Goal: Information Seeking & Learning: Learn about a topic

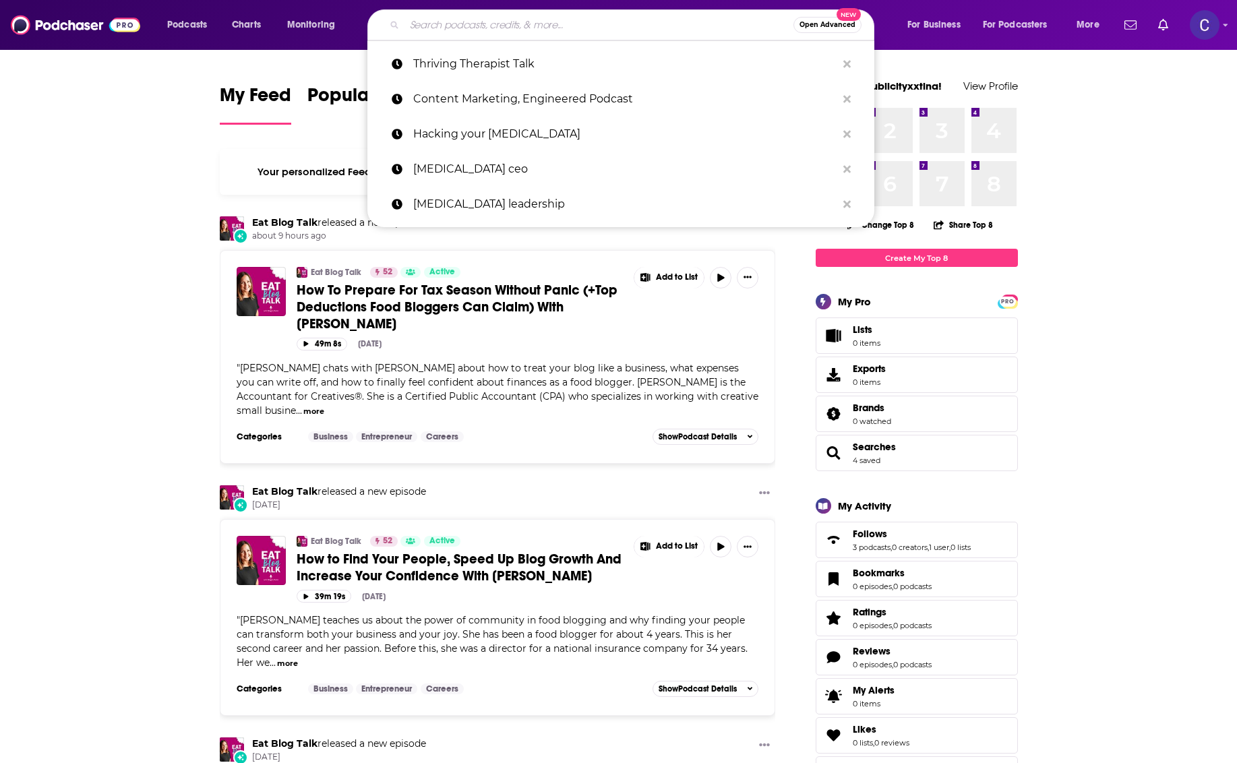
click at [415, 19] on input "Search podcasts, credits, & more..." at bounding box center [598, 25] width 389 height 22
paste input "[MEDICAL_DATA] Tips for Therapists | with [PERSON_NAME]"
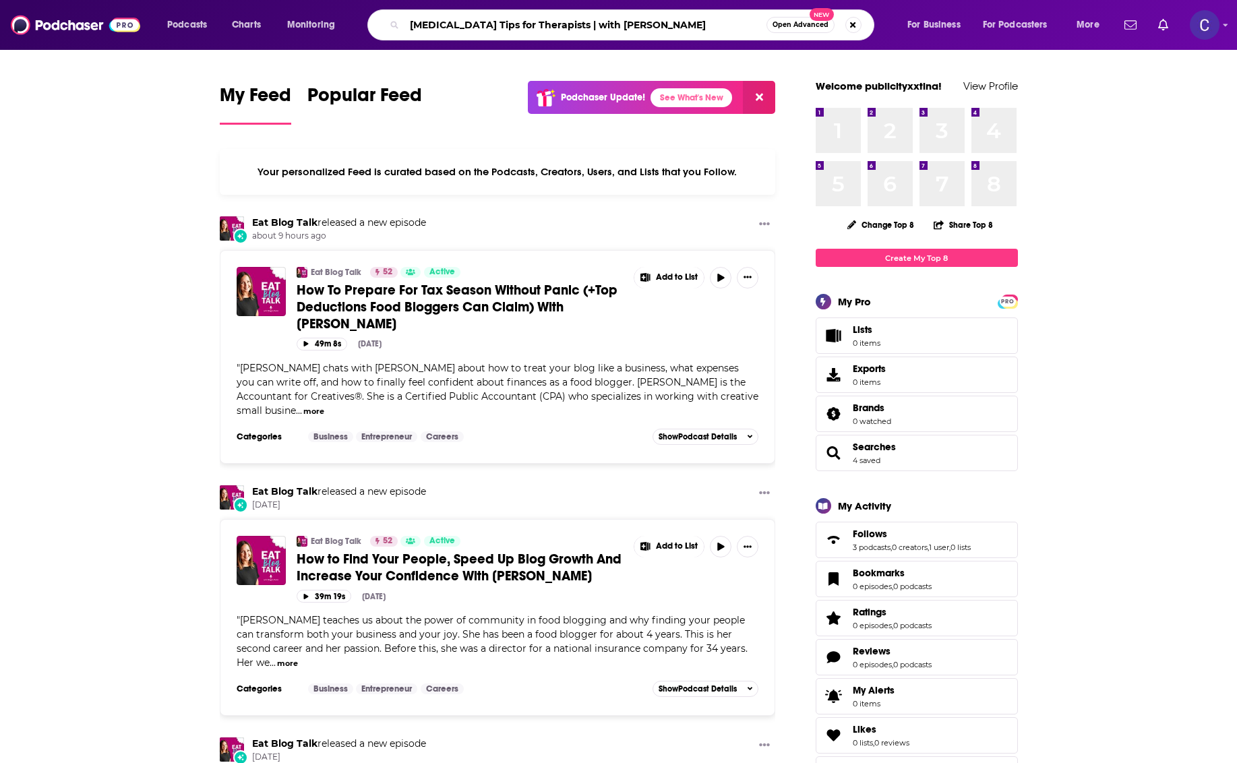
type input "[MEDICAL_DATA] Tips for Therapists | with [PERSON_NAME]"
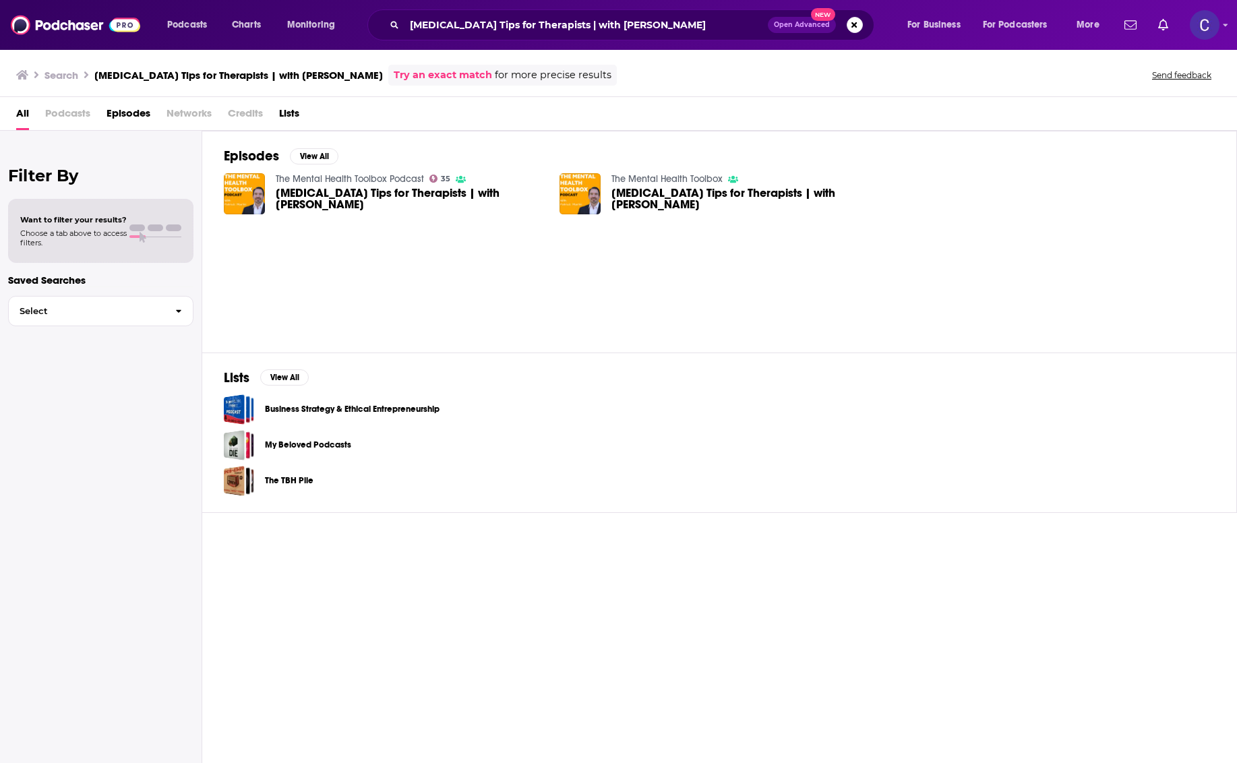
click at [357, 197] on span "[MEDICAL_DATA] Tips for Therapists | with [PERSON_NAME]" at bounding box center [410, 198] width 268 height 23
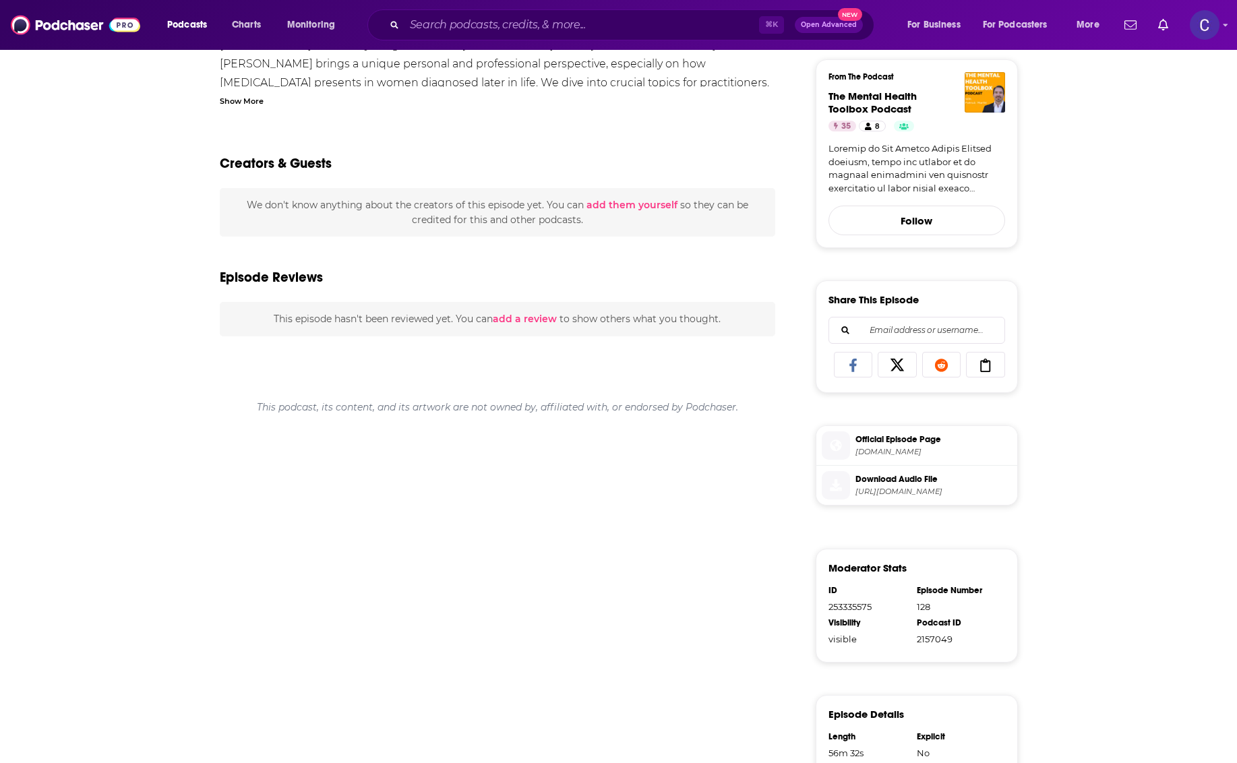
scroll to position [368, 0]
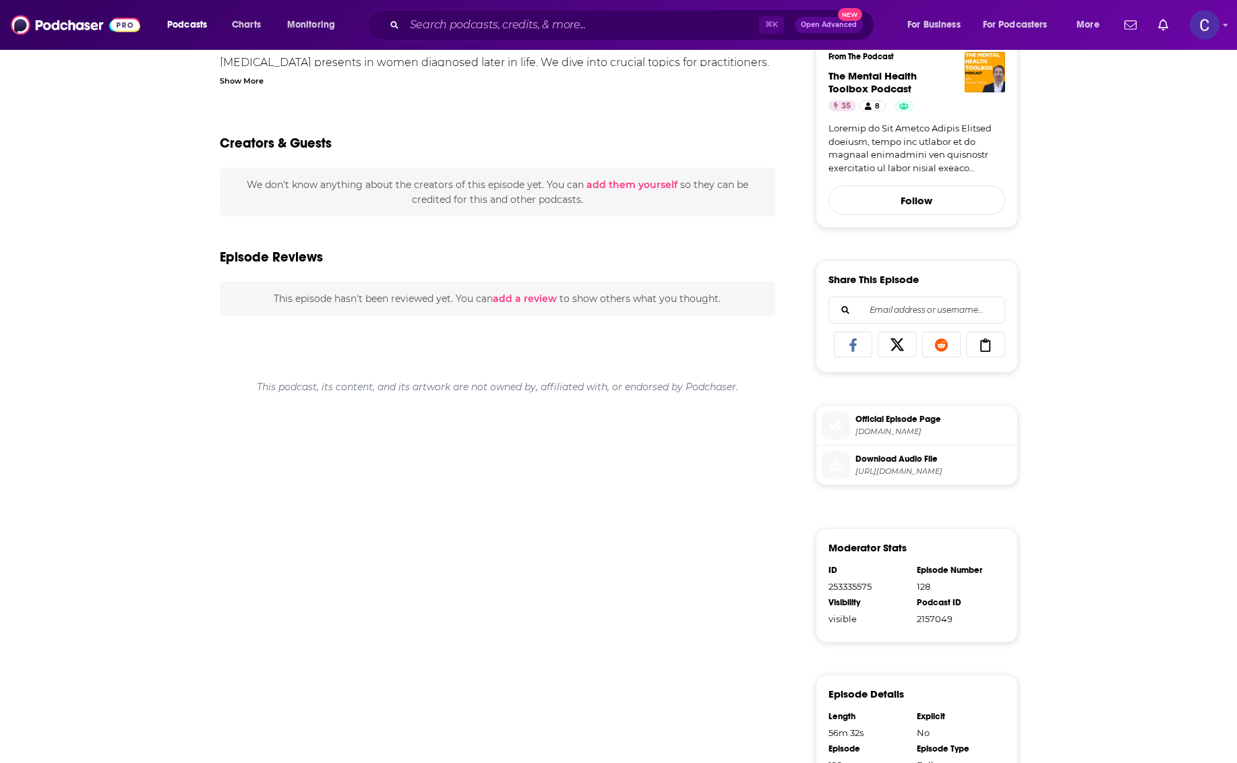
click at [985, 466] on span "[URL][DOMAIN_NAME]" at bounding box center [933, 471] width 156 height 10
click at [836, 459] on icon at bounding box center [836, 465] width 12 height 12
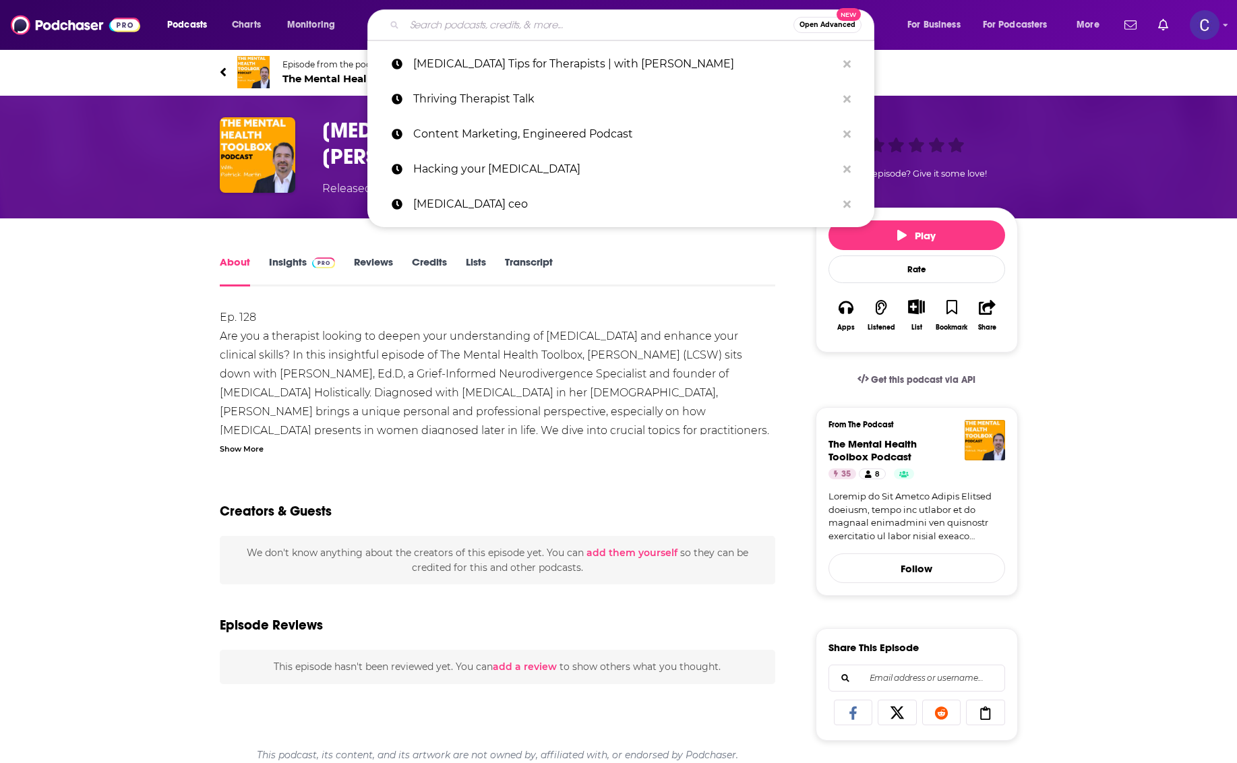
click at [549, 26] on input "Search podcasts, credits, & more..." at bounding box center [598, 25] width 389 height 22
paste input "Late Diagnosis, Masking, and Making [MEDICAL_DATA] Work for You with [PERSON_NA…"
type input "Late Diagnosis, Masking, and Making [MEDICAL_DATA] Work for You with [PERSON_NA…"
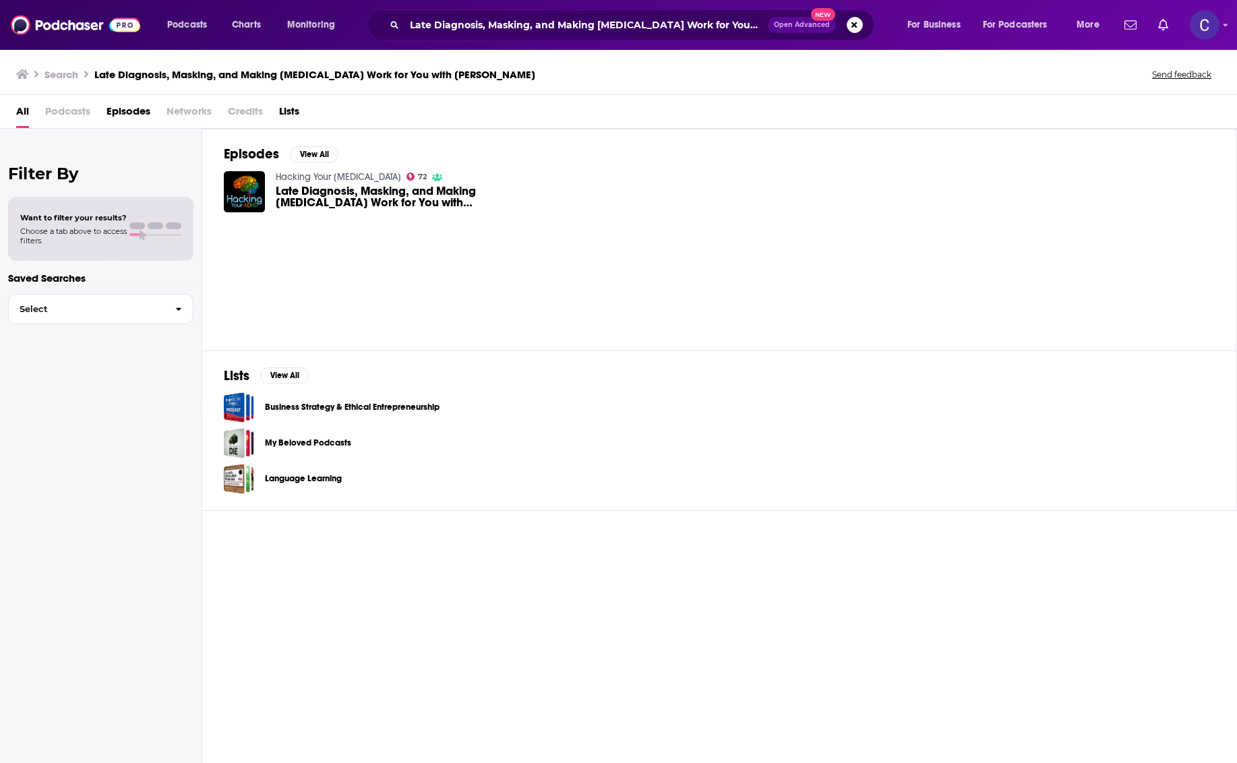
click at [294, 199] on span "Late Diagnosis, Masking, and Making [MEDICAL_DATA] Work for You with [PERSON_NA…" at bounding box center [410, 196] width 268 height 23
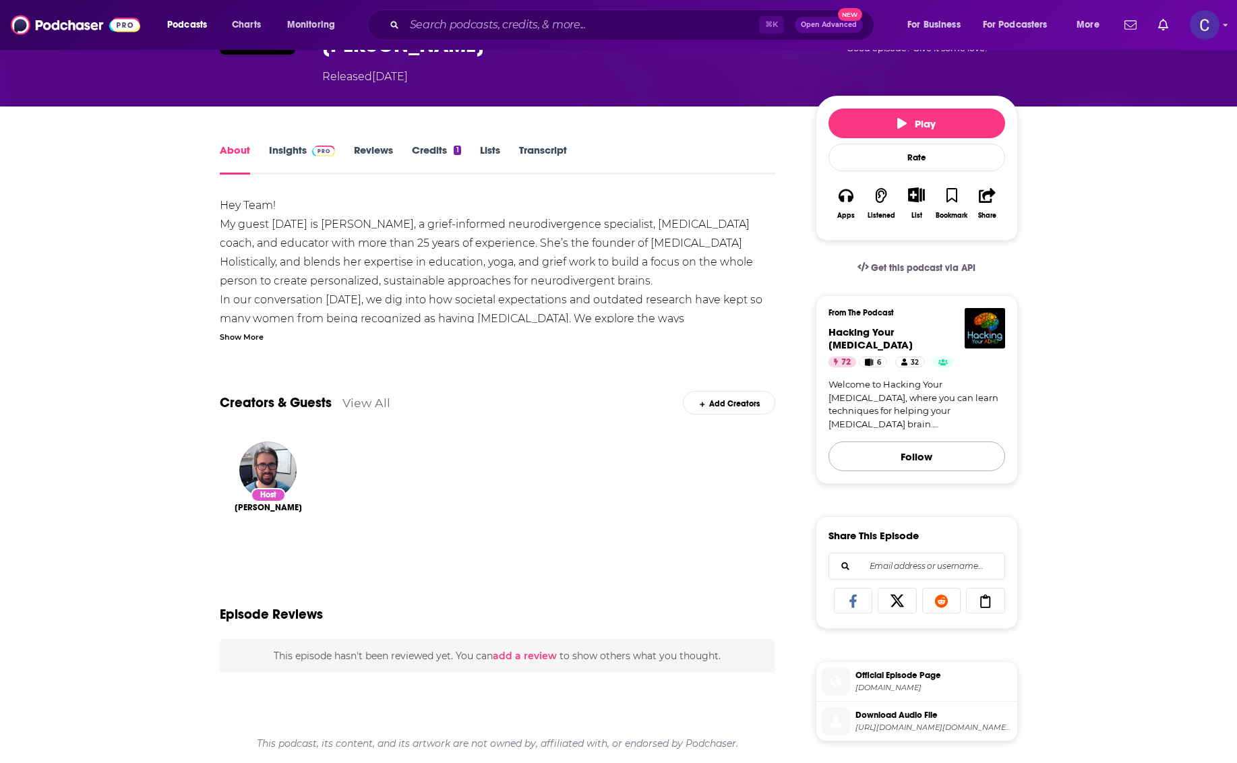
scroll to position [315, 0]
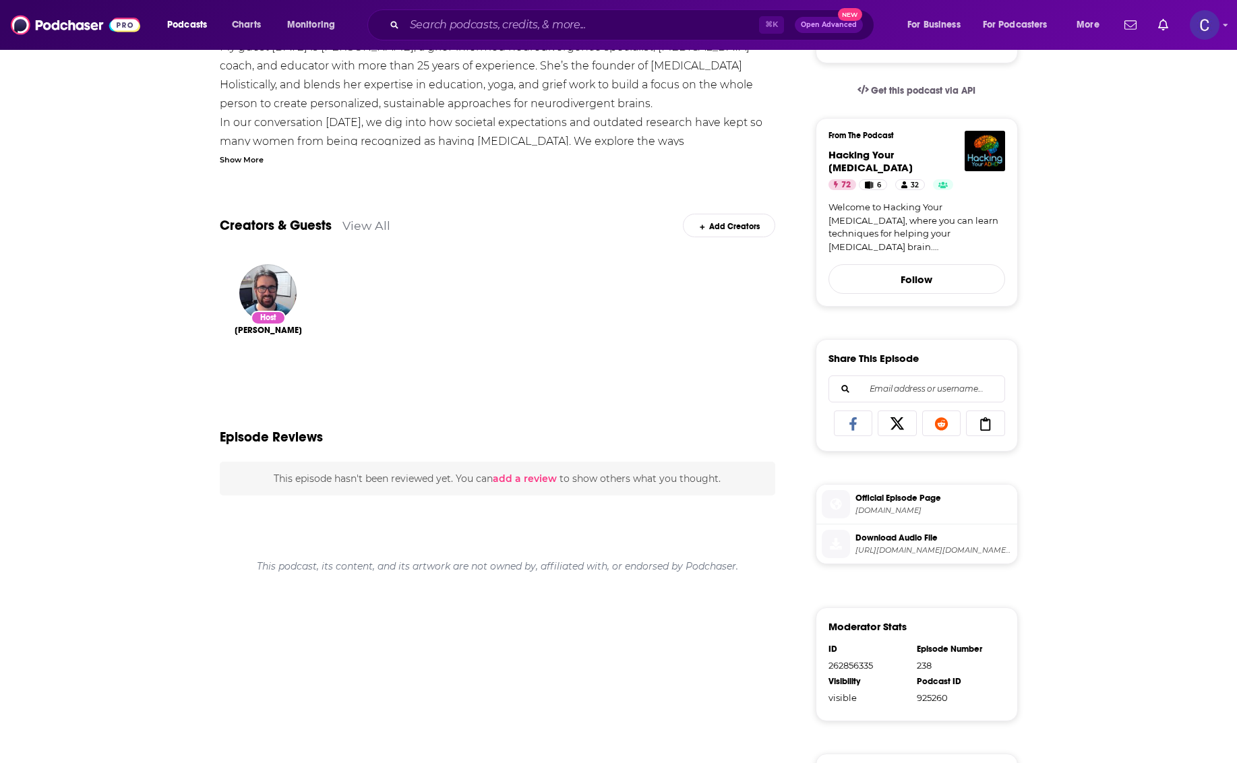
click at [838, 538] on icon at bounding box center [835, 544] width 15 height 12
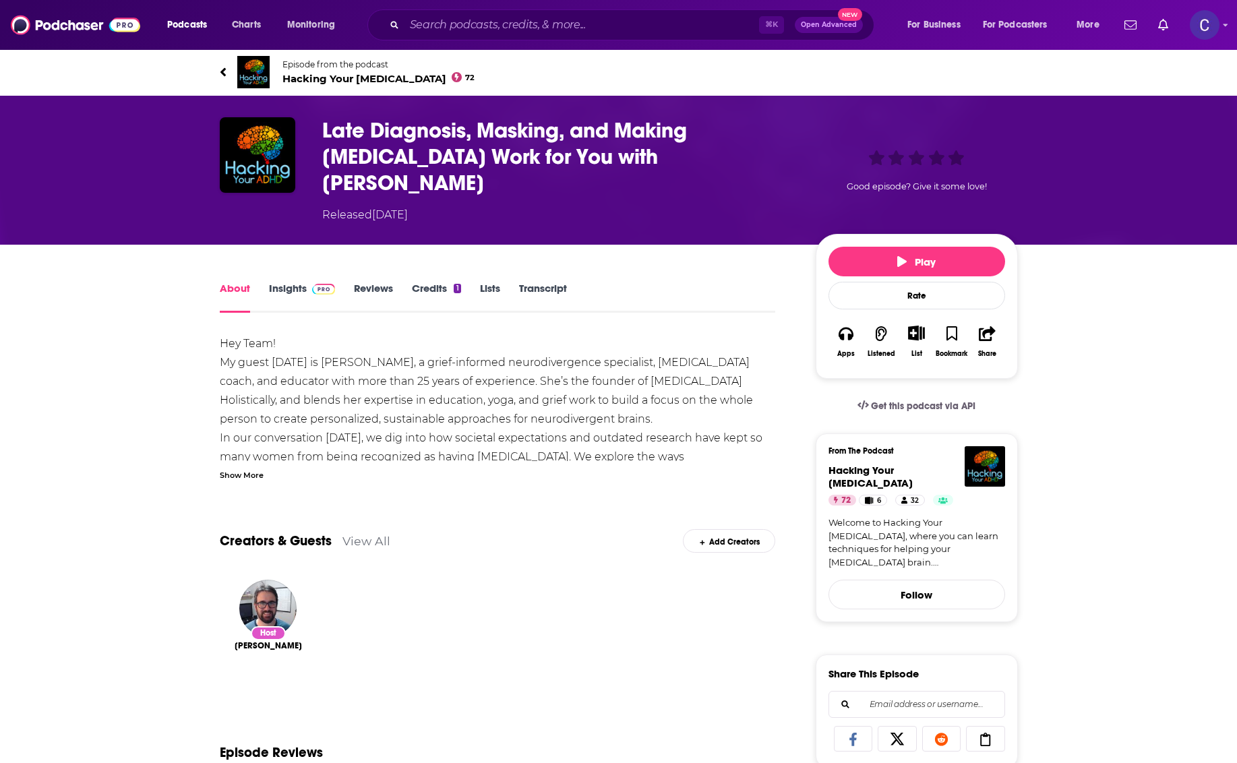
click at [534, 12] on div "⌘ K Open Advanced New" at bounding box center [620, 24] width 507 height 31
click at [526, 23] on input "Search podcasts, credits, & more..." at bounding box center [581, 25] width 354 height 22
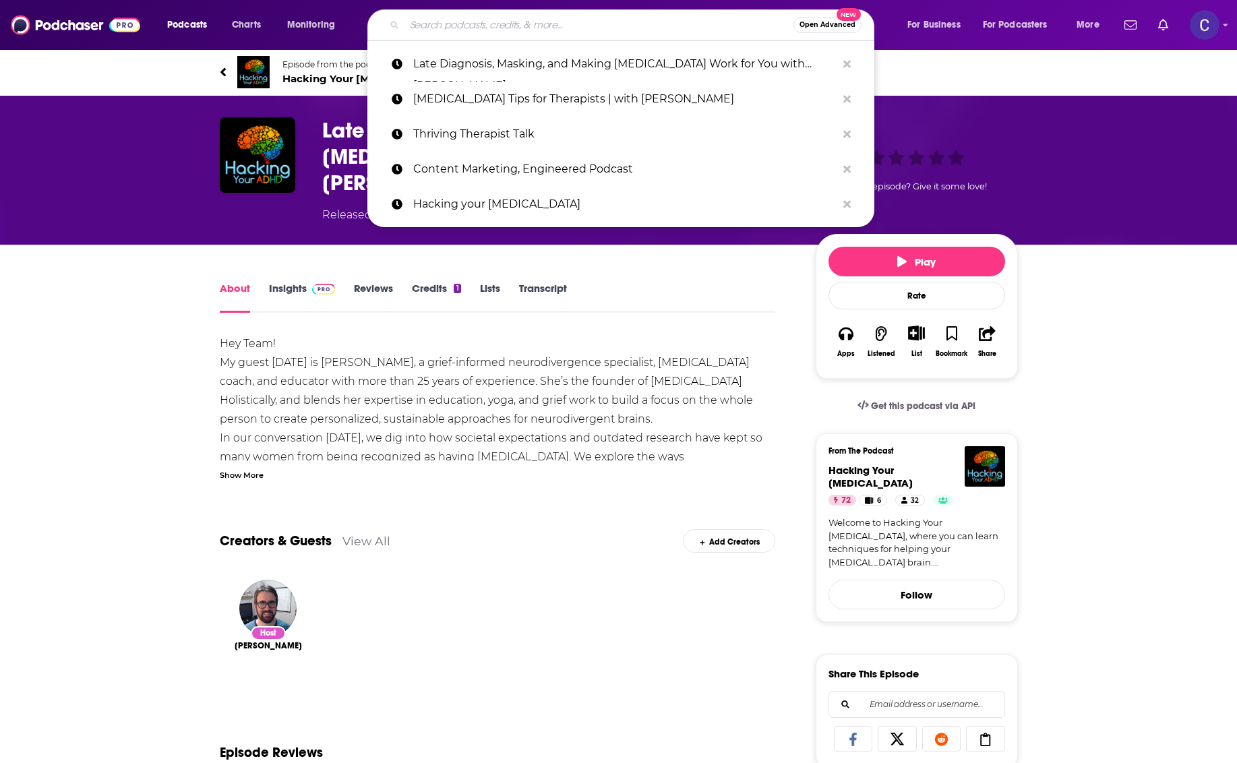
paste input "[MEDICAL_DATA] in Women with [PERSON_NAME]: Diagnosed at 53"
type input "[MEDICAL_DATA] in Women with [PERSON_NAME]: Diagnosed at 53"
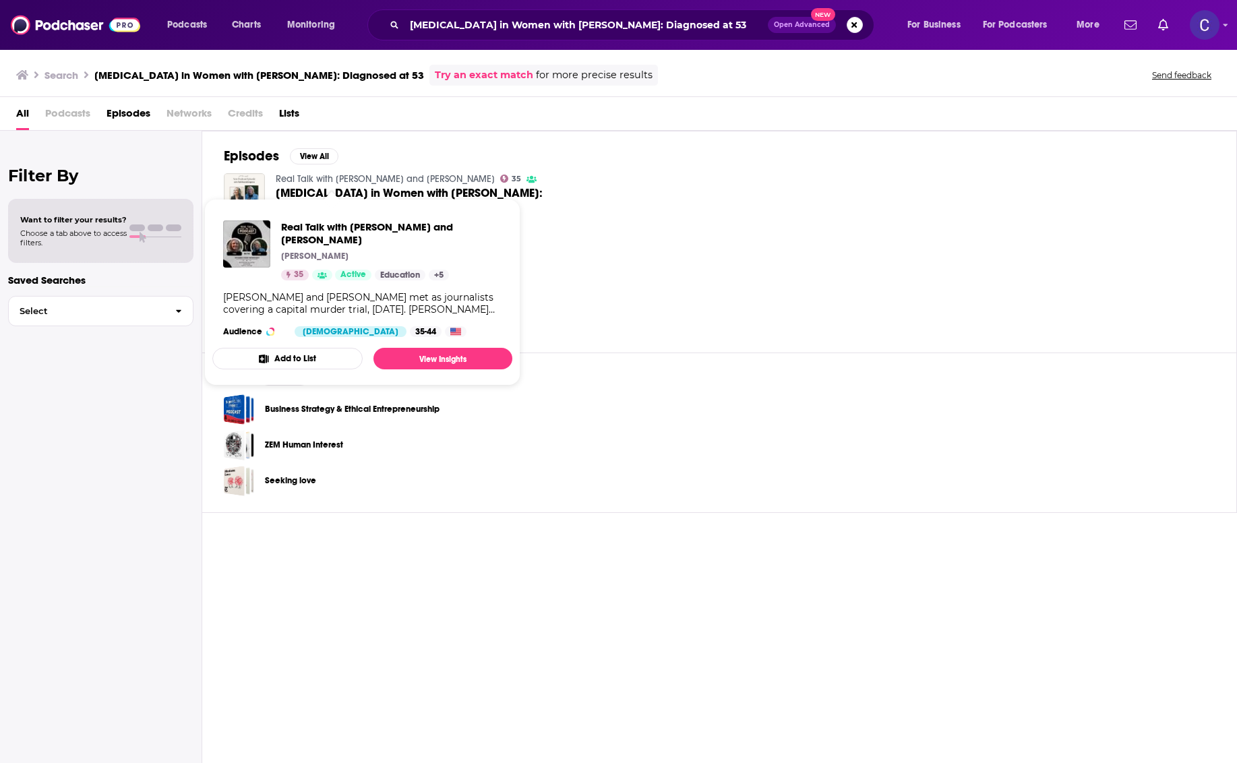
click at [323, 187] on span "[MEDICAL_DATA] in Women with [PERSON_NAME]: Diagnosed at 53" at bounding box center [410, 198] width 268 height 23
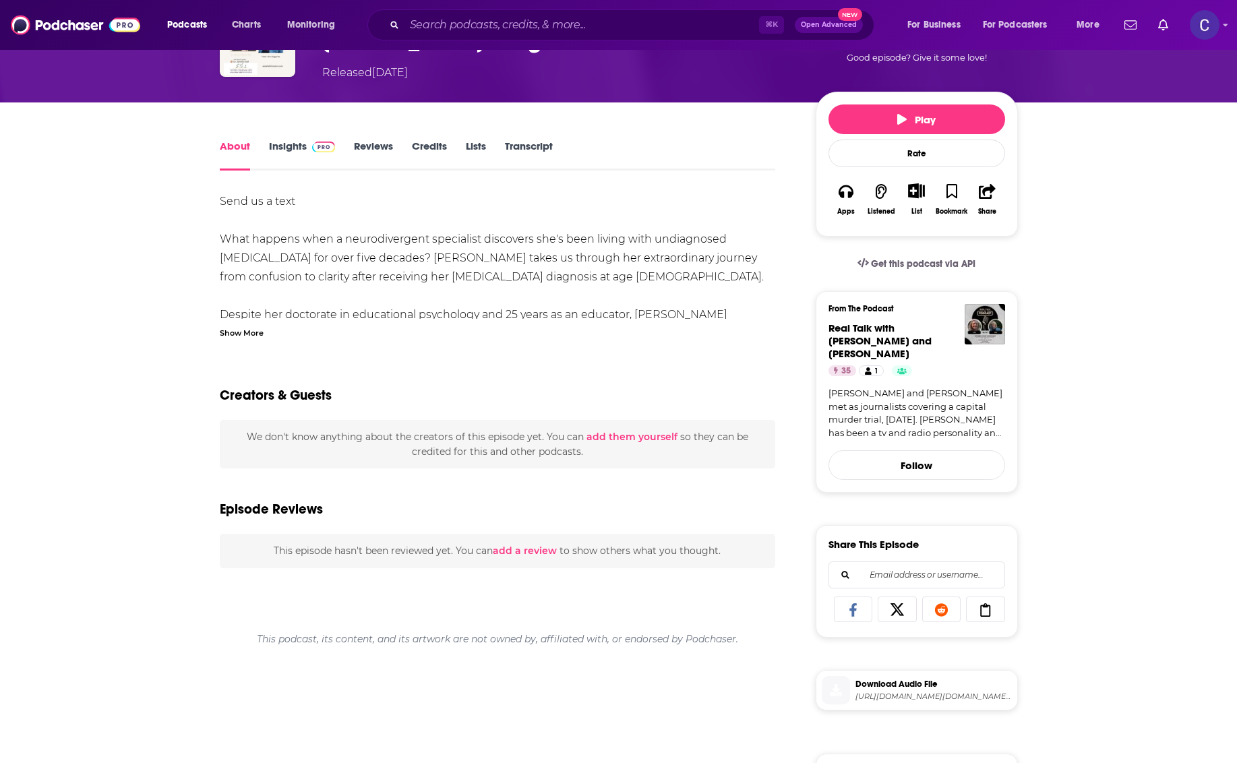
scroll to position [160, 0]
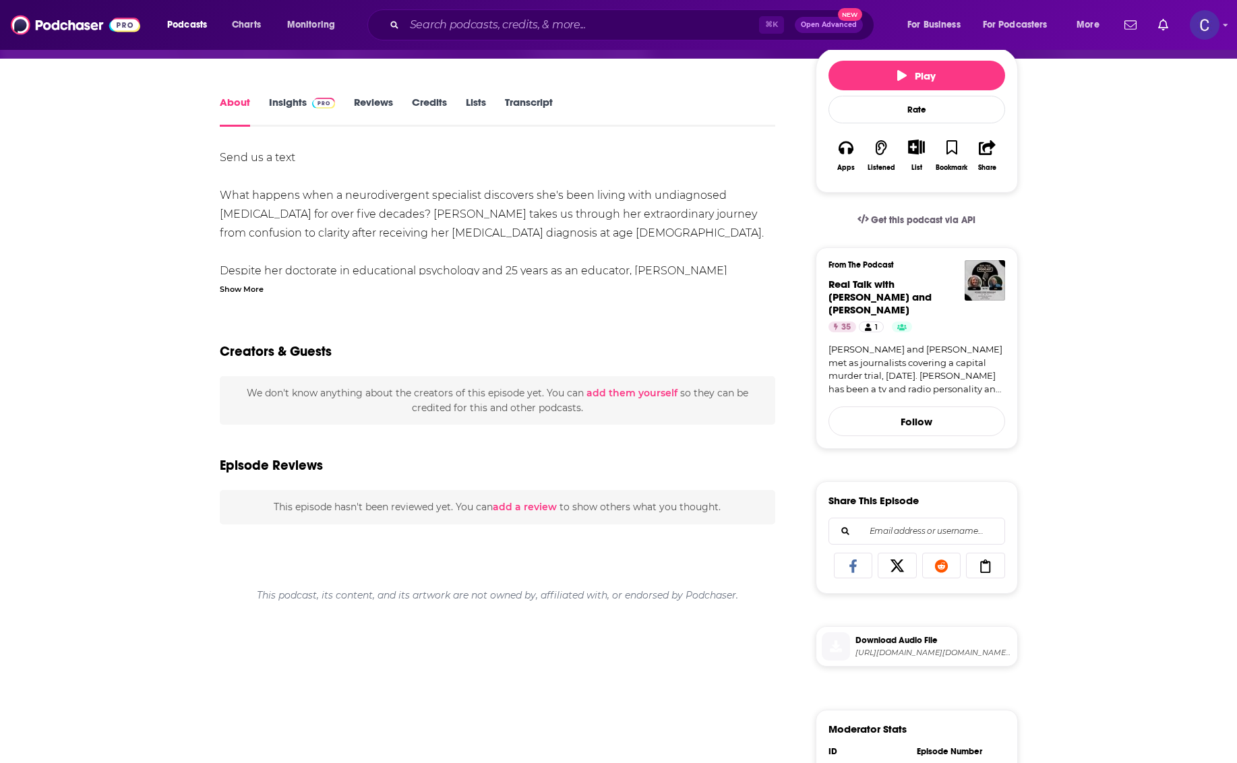
click at [860, 648] on span "[URL][DOMAIN_NAME][DOMAIN_NAME][MEDICAL_DATA][PERSON_NAME]" at bounding box center [933, 653] width 156 height 10
